Goal: Task Accomplishment & Management: Manage account settings

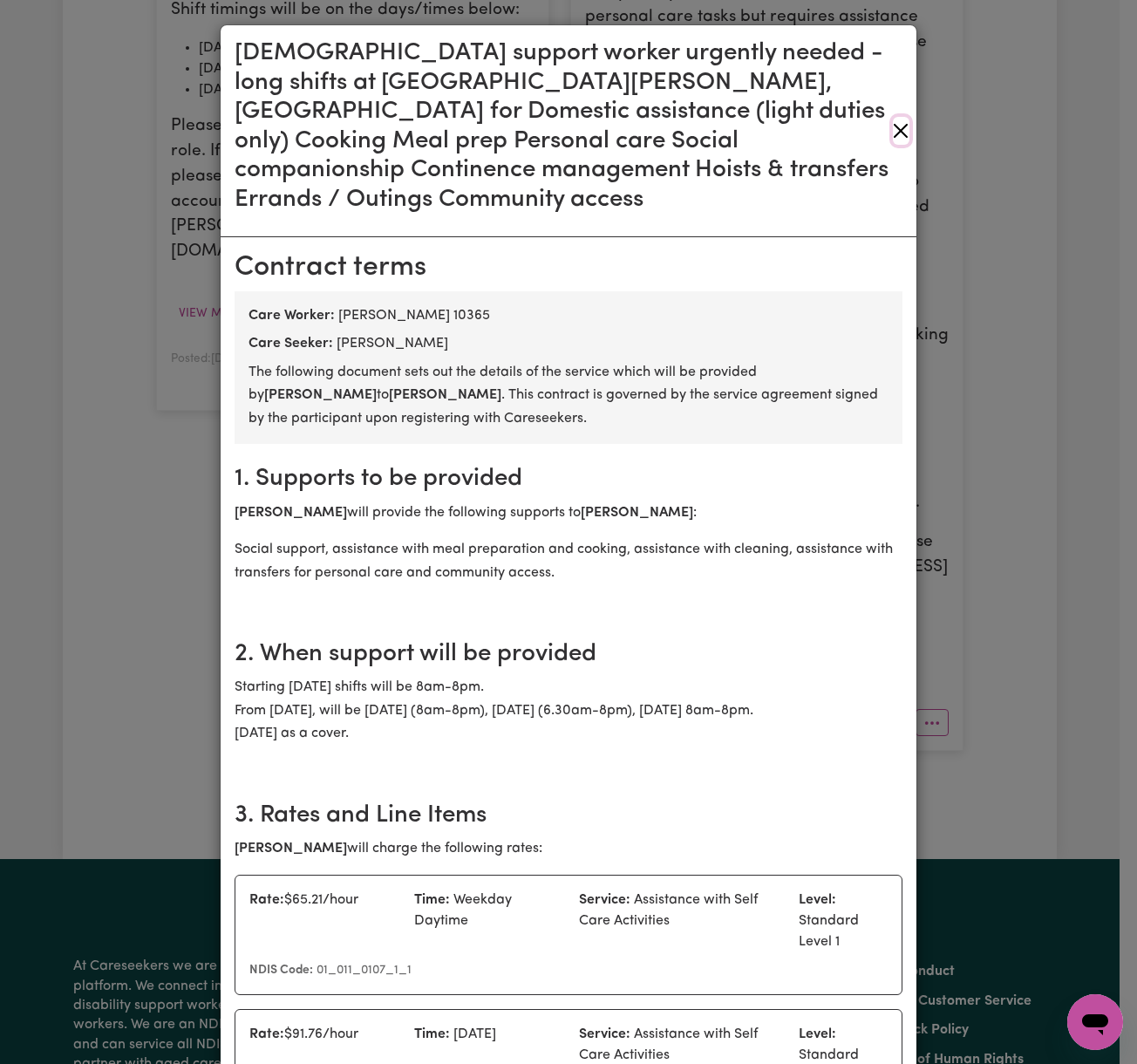
click at [893, 117] on button "Close" at bounding box center [901, 131] width 16 height 28
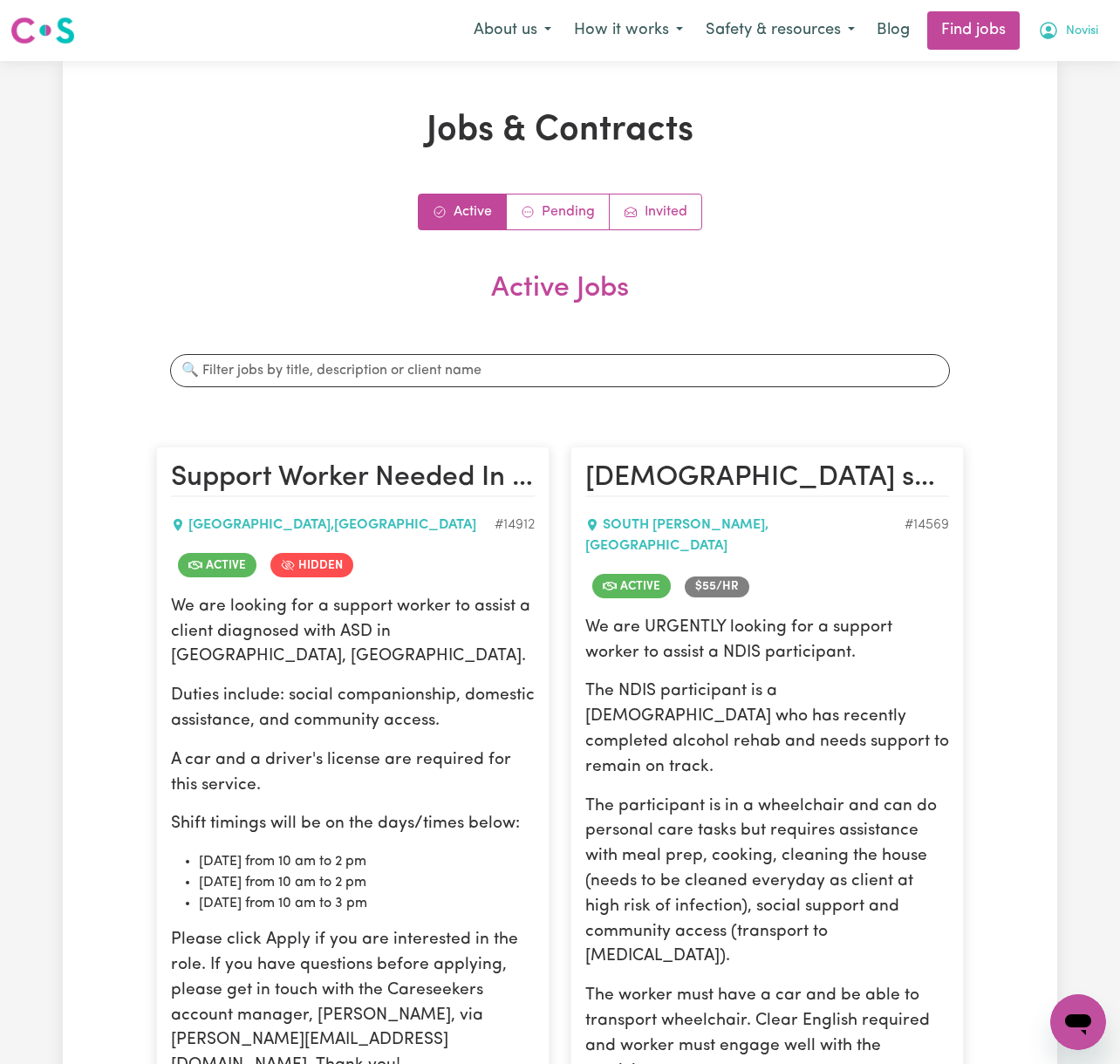
click at [1066, 35] on span "Novisi" at bounding box center [1082, 31] width 32 height 19
click at [1065, 127] on link "Logout" at bounding box center [1040, 133] width 138 height 33
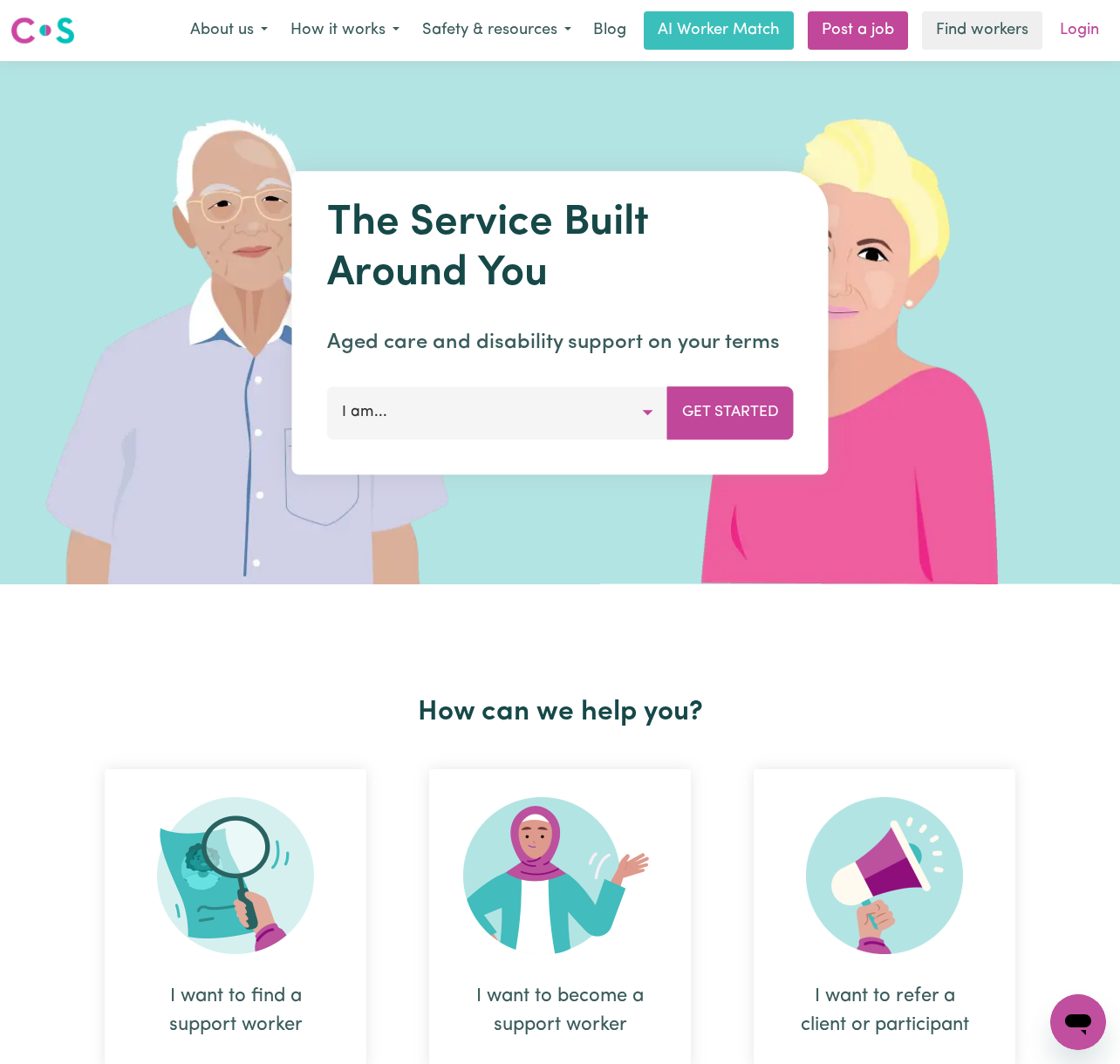
click at [1069, 14] on link "Login" at bounding box center [1079, 30] width 60 height 38
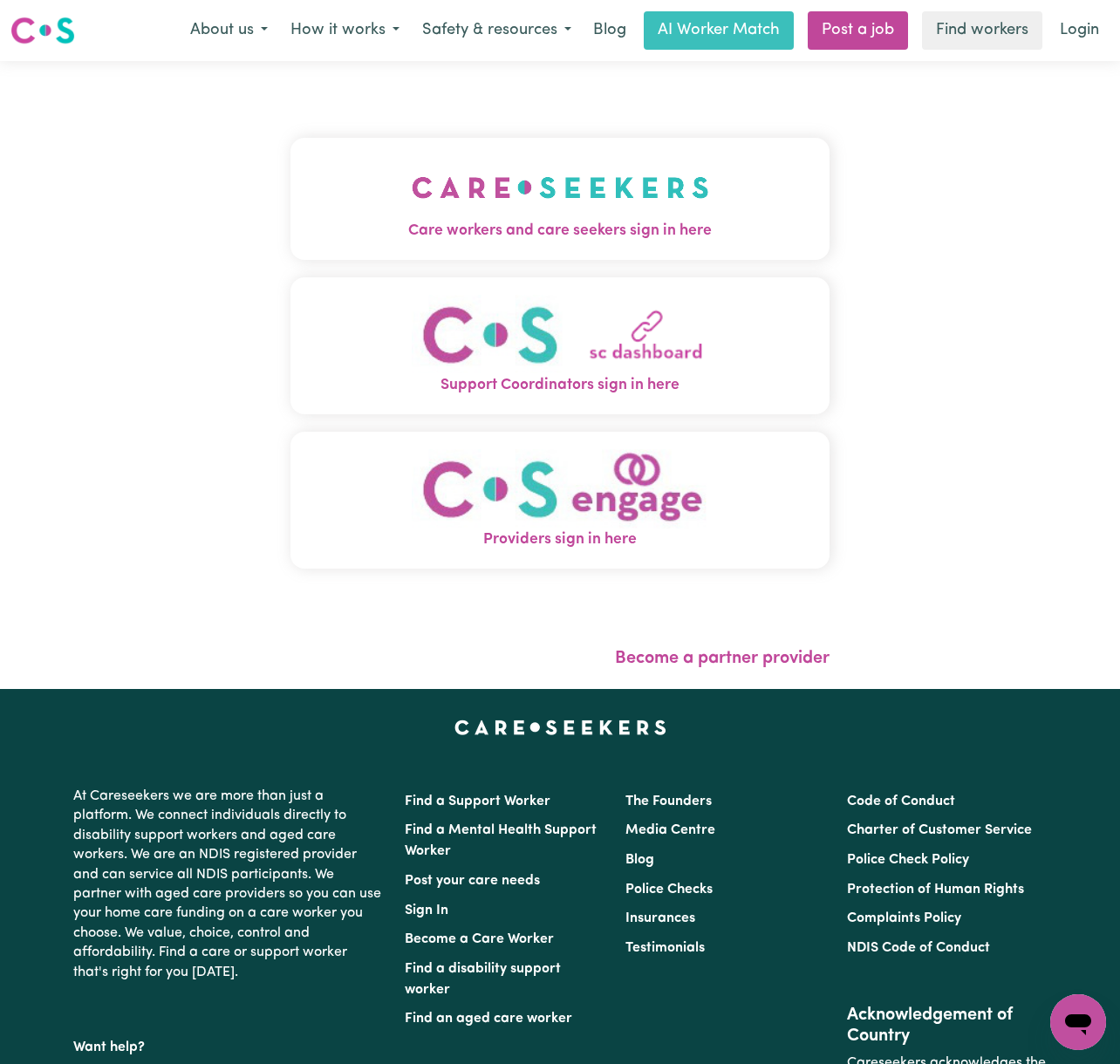
click at [504, 179] on img "Care workers and care seekers sign in here" at bounding box center [560, 187] width 297 height 65
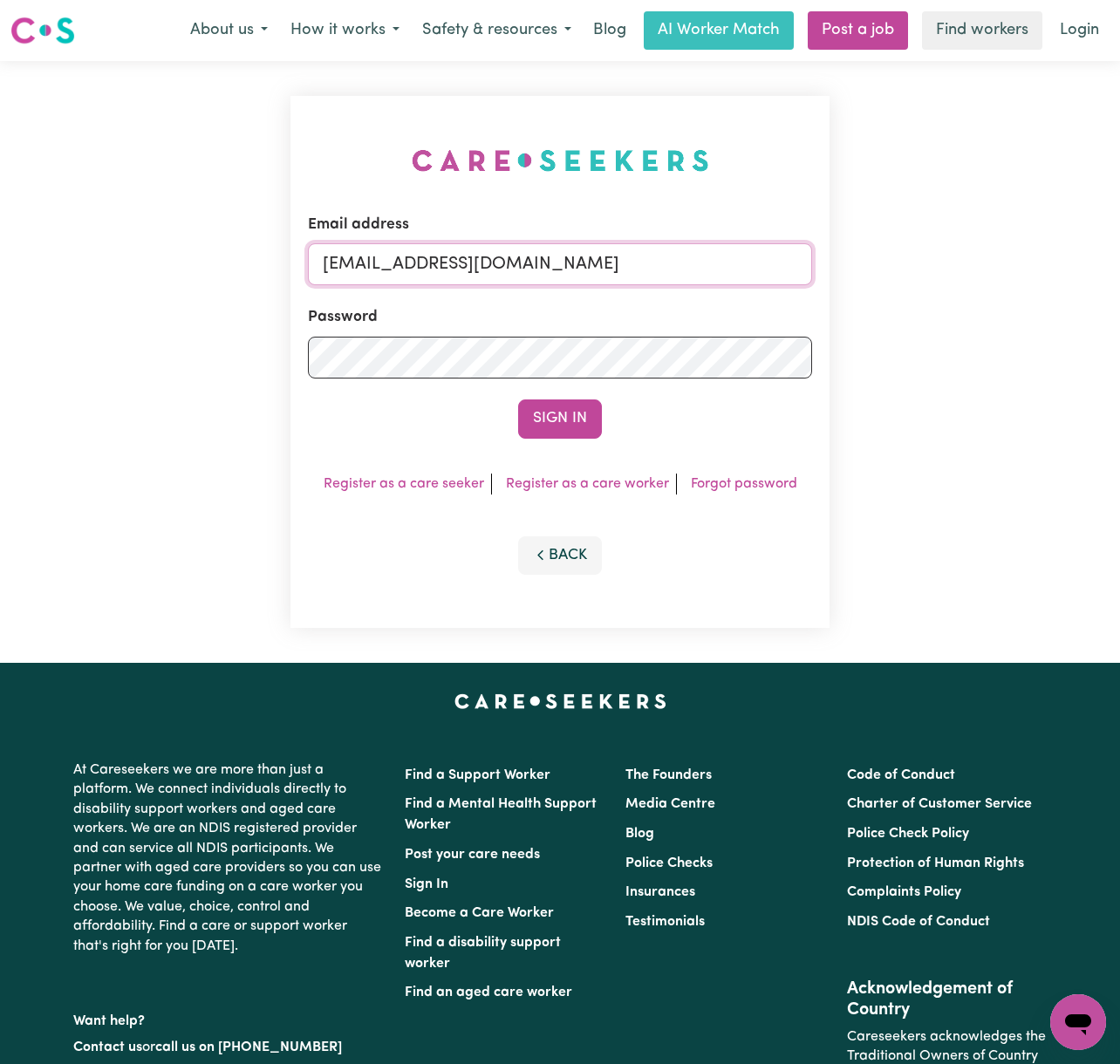
click at [574, 253] on input "[EMAIL_ADDRESS][DOMAIN_NAME]" at bounding box center [560, 264] width 504 height 42
drag, startPoint x: 415, startPoint y: 258, endPoint x: 1105, endPoint y: 283, distance: 690.5
click at [1105, 283] on div "Email address [EMAIL_ADDRESS][DOMAIN_NAME] Password Sign In Register as a care …" at bounding box center [560, 362] width 1120 height 601
type input "[EMAIL_ADDRESS][DOMAIN_NAME]"
click at [518, 399] on button "Sign In" at bounding box center [560, 419] width 84 height 38
